Goal: Transaction & Acquisition: Purchase product/service

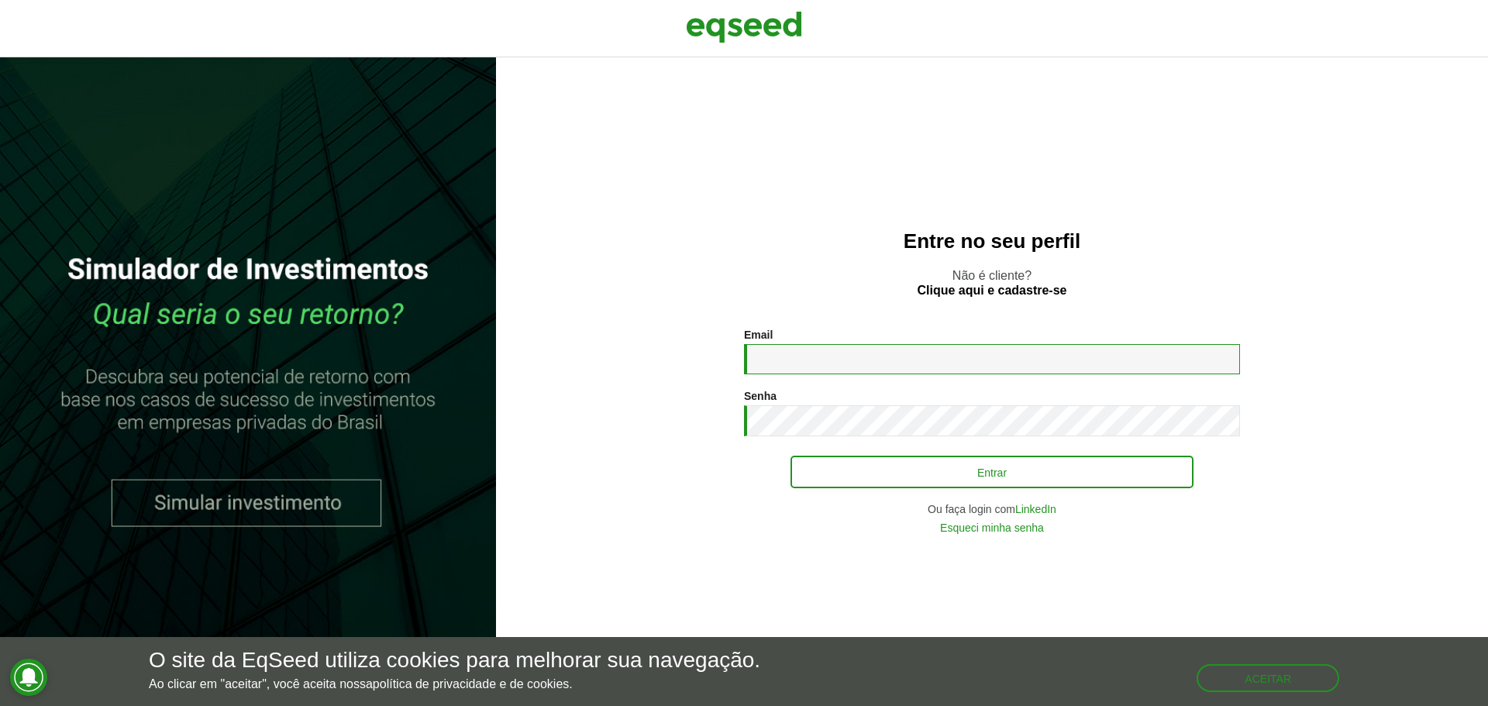
type input "**********"
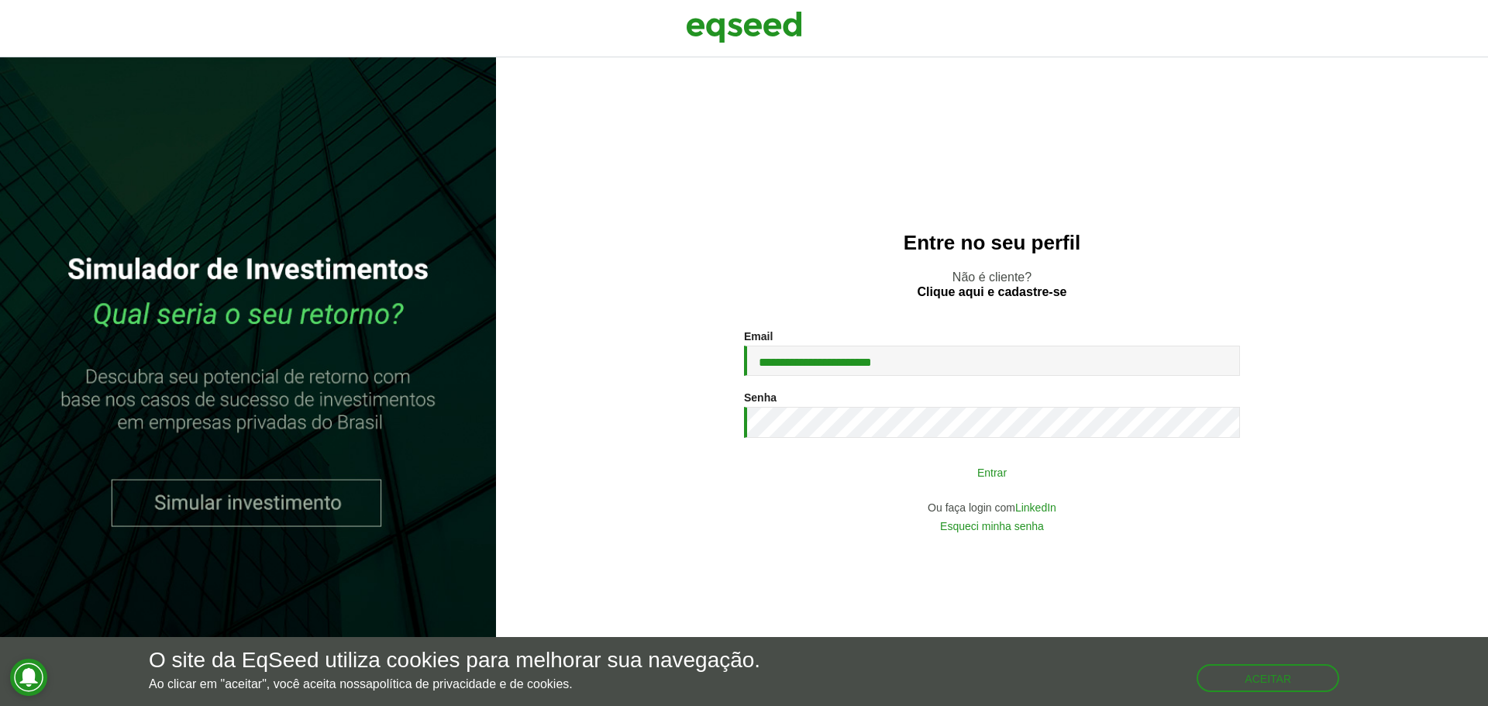
click at [999, 470] on button "Entrar" at bounding box center [991, 471] width 403 height 29
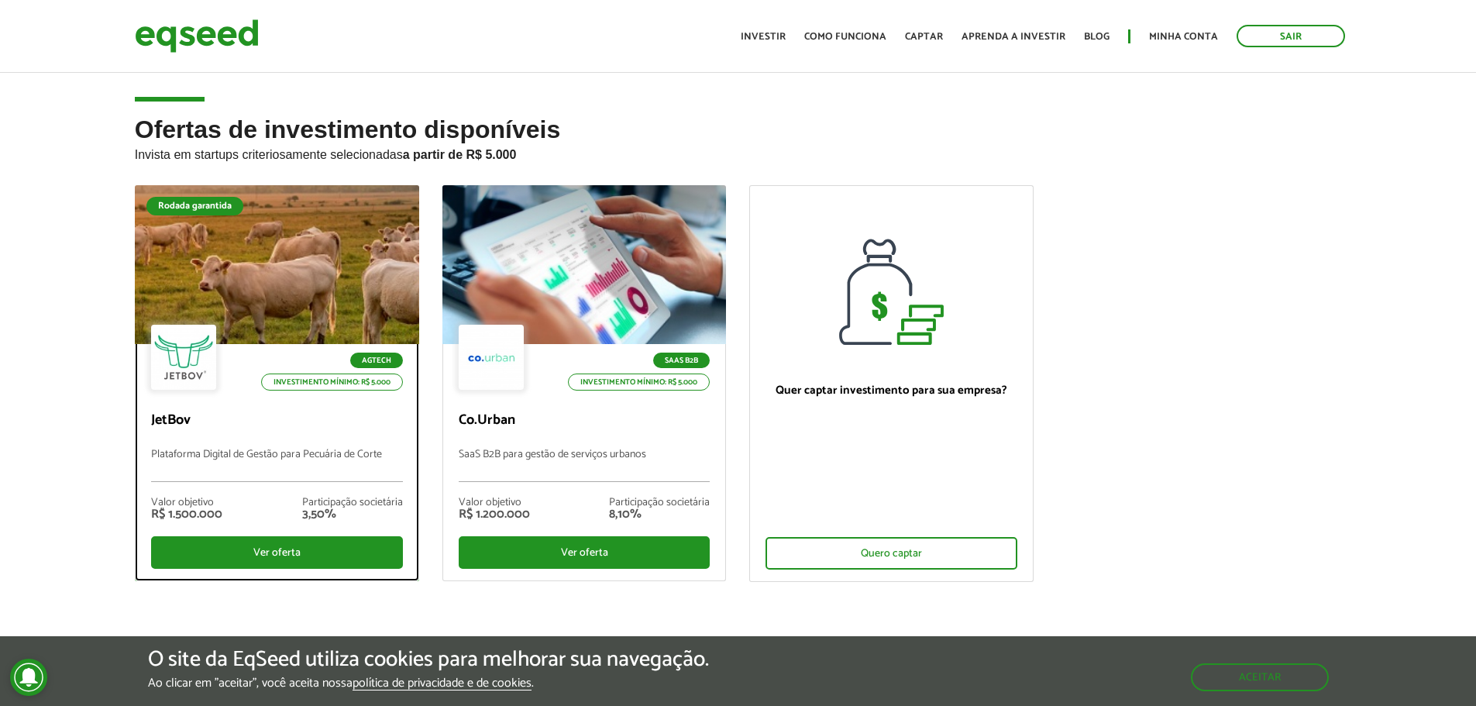
click at [278, 276] on div at bounding box center [276, 265] width 341 height 191
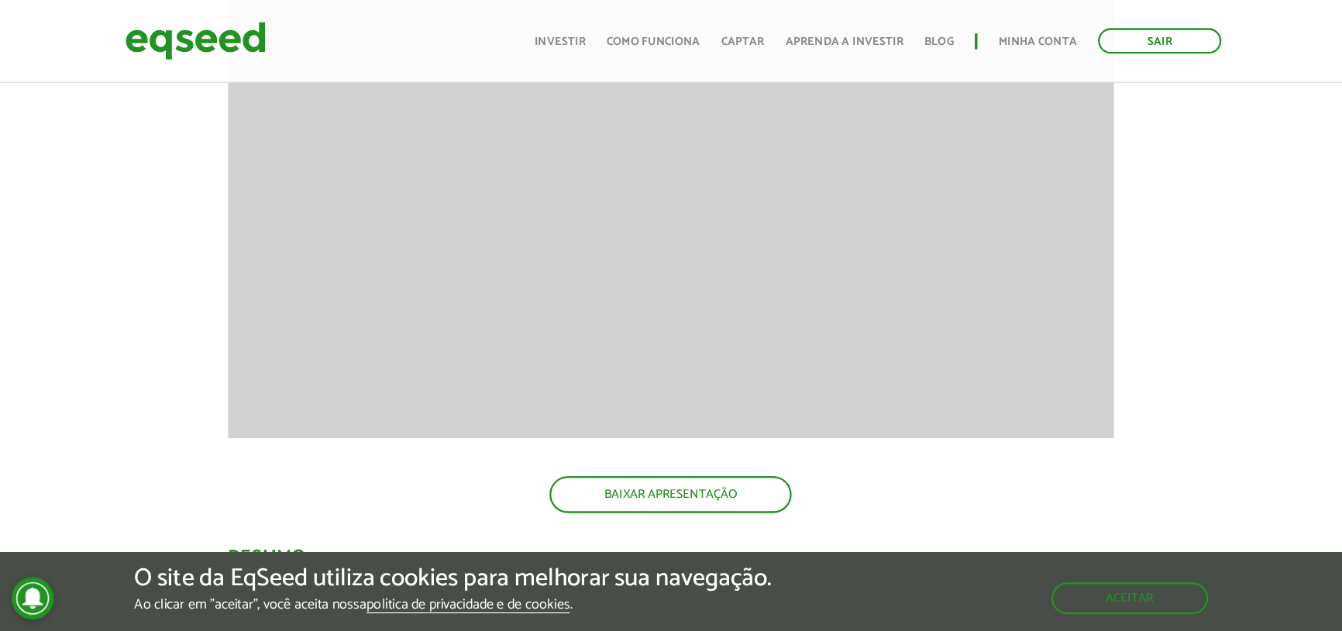
scroll to position [2201, 0]
